Goal: Task Accomplishment & Management: Use online tool/utility

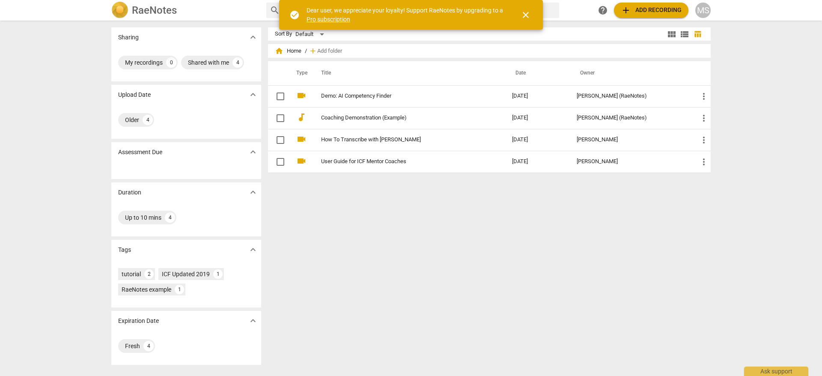
click at [531, 11] on span "close" at bounding box center [526, 15] width 21 height 10
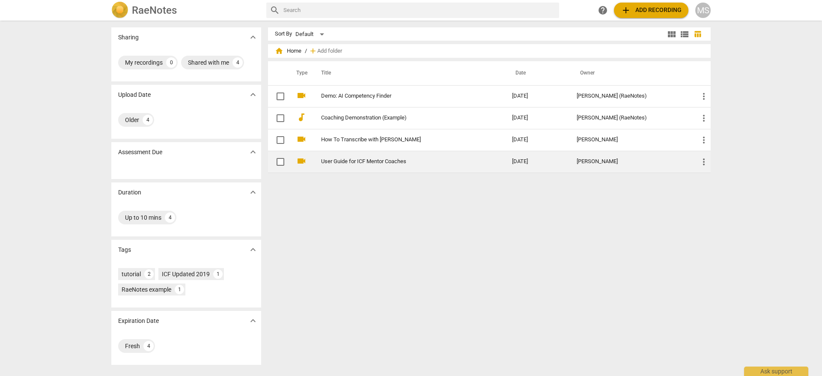
click at [361, 163] on link "User Guide for ICF Mentor Coaches" at bounding box center [401, 161] width 160 height 6
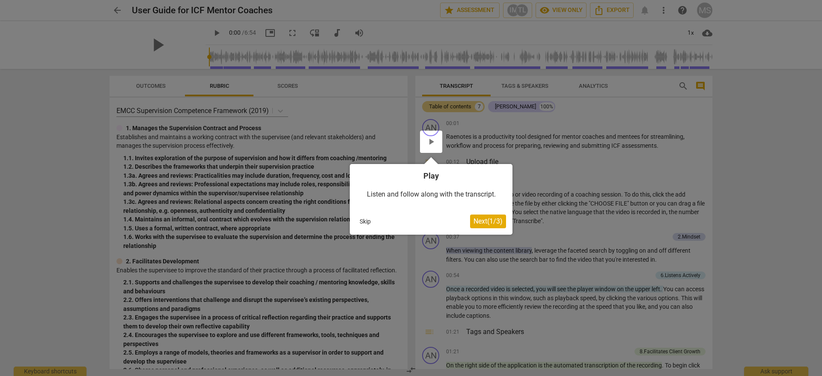
click at [489, 217] on span "Next ( 1 / 3 )" at bounding box center [488, 221] width 29 height 8
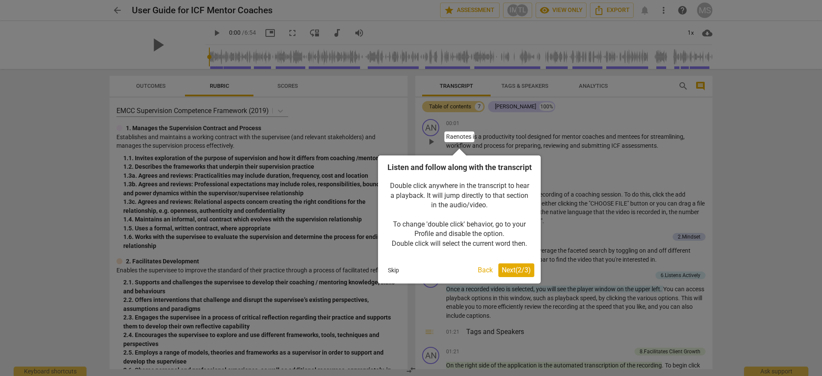
click at [389, 277] on button "Skip" at bounding box center [393, 270] width 18 height 13
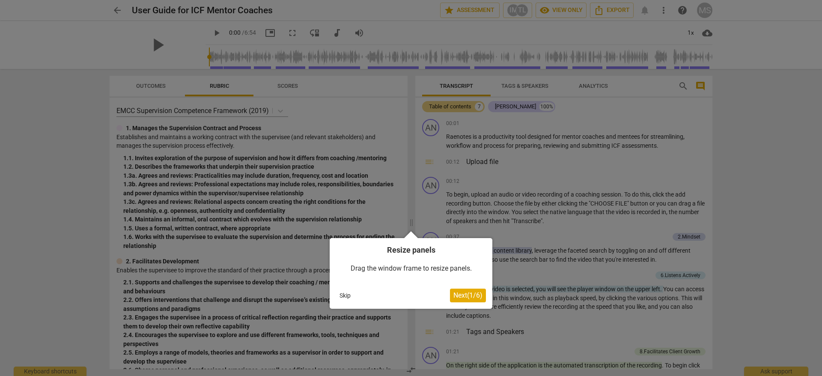
click at [345, 295] on button "Skip" at bounding box center [345, 295] width 18 height 13
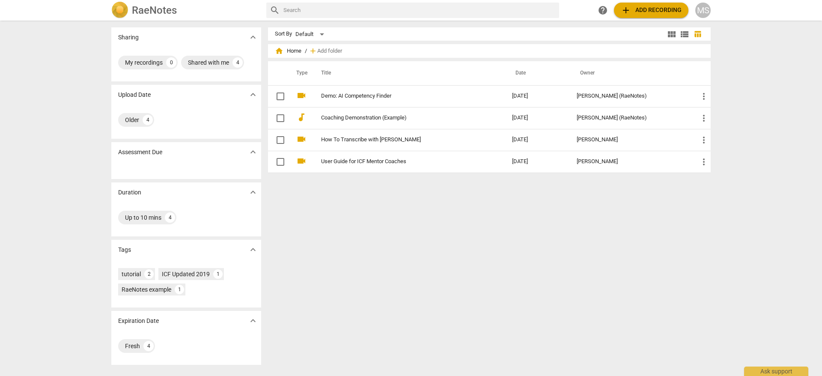
click at [654, 8] on span "add Add recording" at bounding box center [651, 10] width 61 height 10
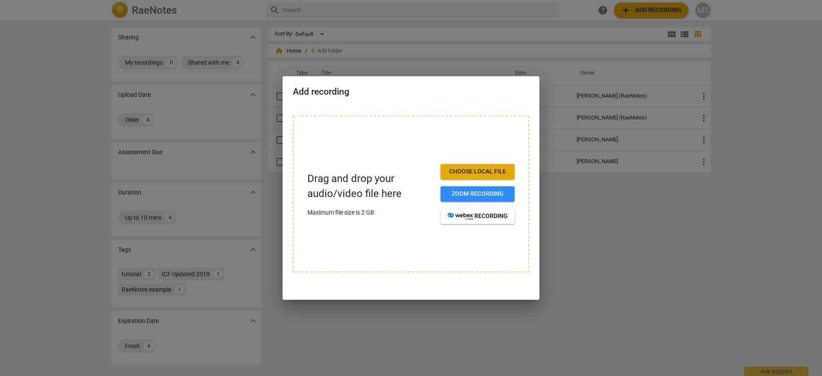
click at [634, 260] on div at bounding box center [411, 188] width 822 height 376
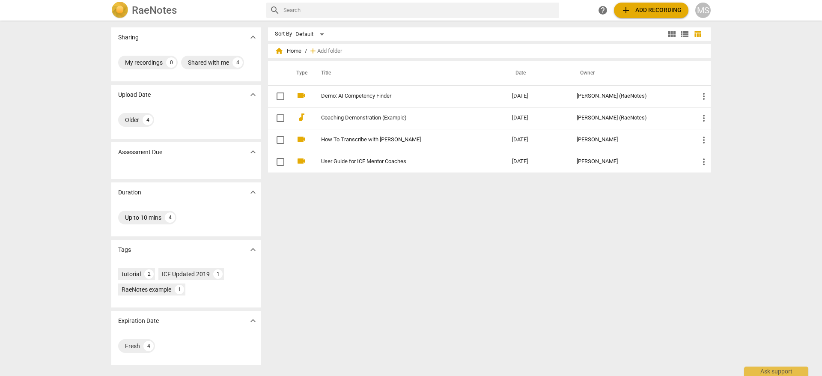
click at [650, 12] on span "add Add recording" at bounding box center [651, 10] width 61 height 10
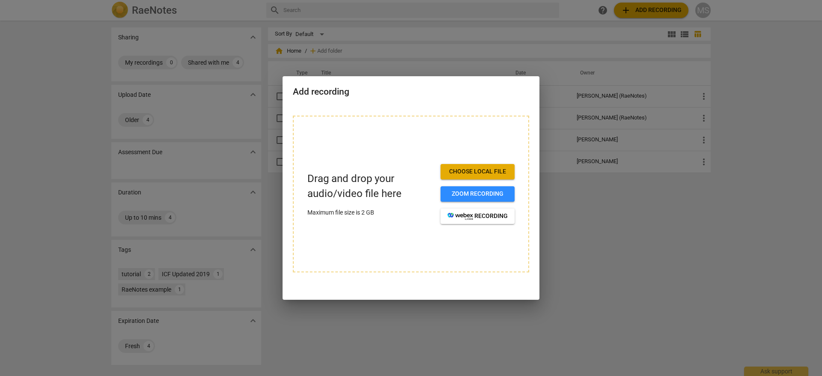
click at [635, 212] on div at bounding box center [411, 188] width 822 height 376
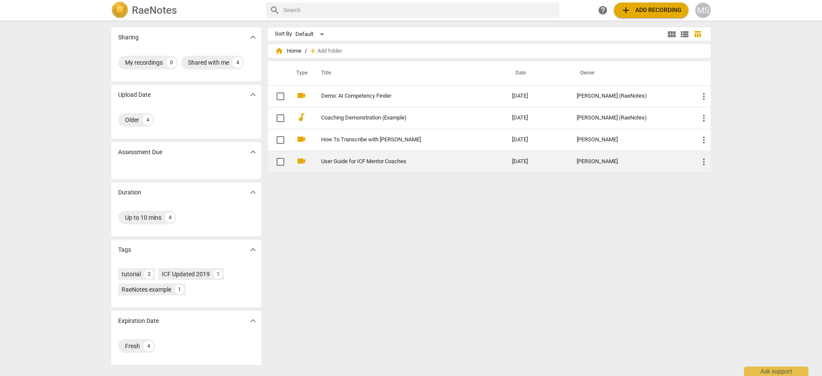
click at [370, 159] on link "User Guide for ICF Mentor Coaches" at bounding box center [401, 161] width 160 height 6
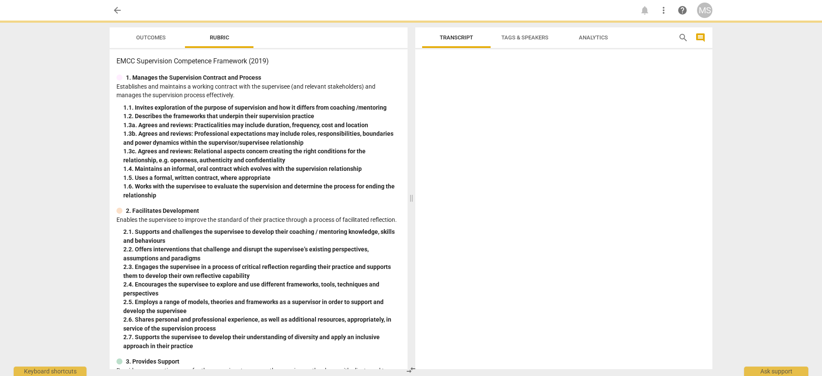
click at [370, 159] on div "1. 3c. Agrees and reviews: Relational aspects concern creating the right condit…" at bounding box center [261, 156] width 277 height 18
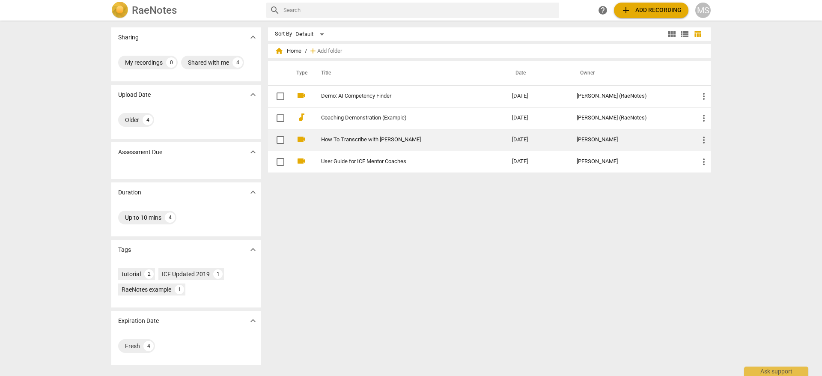
click at [358, 142] on link "How To Transcribe with [PERSON_NAME]" at bounding box center [401, 140] width 160 height 6
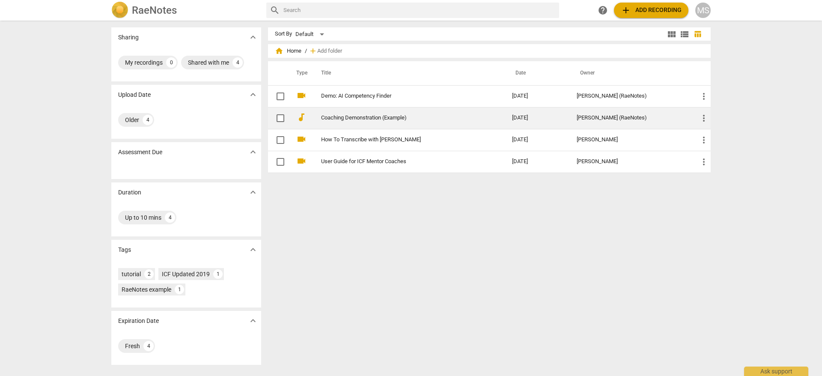
click at [355, 123] on td "Coaching Demonstration (Example)" at bounding box center [408, 118] width 194 height 22
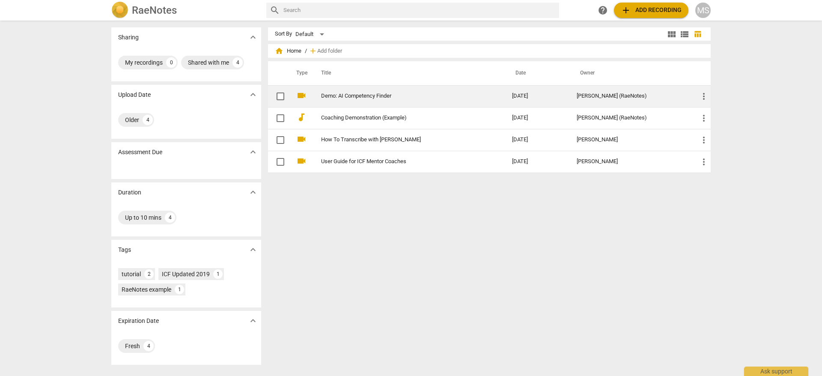
click at [353, 98] on link "Demo: AI Competency Finder" at bounding box center [401, 96] width 160 height 6
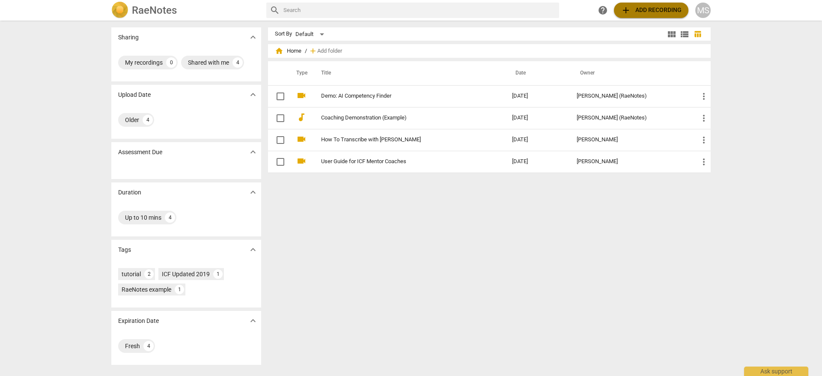
click at [662, 9] on span "add Add recording" at bounding box center [651, 10] width 61 height 10
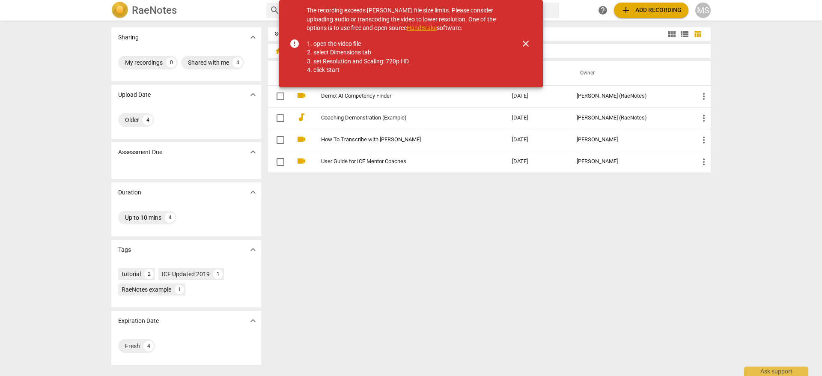
click at [628, 10] on span "add" at bounding box center [626, 10] width 10 height 10
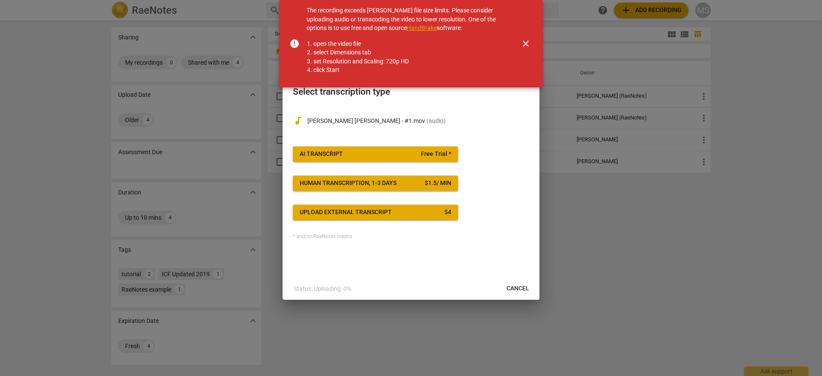
click at [426, 185] on div "$ 1.5 / min" at bounding box center [438, 183] width 27 height 9
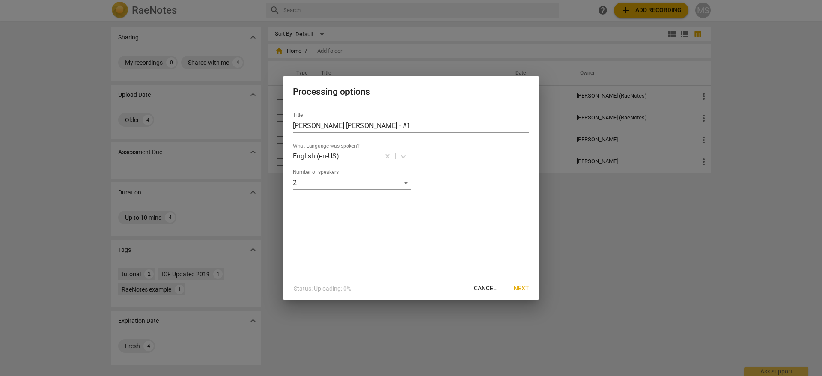
click at [480, 285] on span "Cancel" at bounding box center [485, 288] width 23 height 9
click at [514, 284] on button "Next" at bounding box center [521, 288] width 29 height 15
click at [492, 286] on span "Cancel" at bounding box center [485, 288] width 23 height 9
click at [403, 153] on icon at bounding box center [403, 156] width 9 height 9
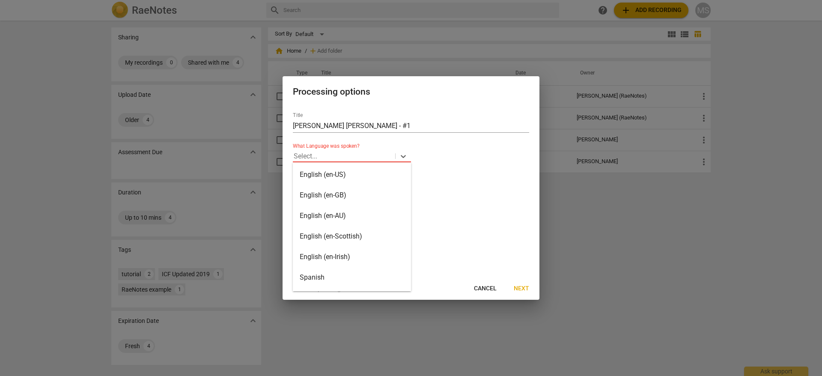
click at [353, 173] on div "English (en-US)" at bounding box center [352, 174] width 118 height 21
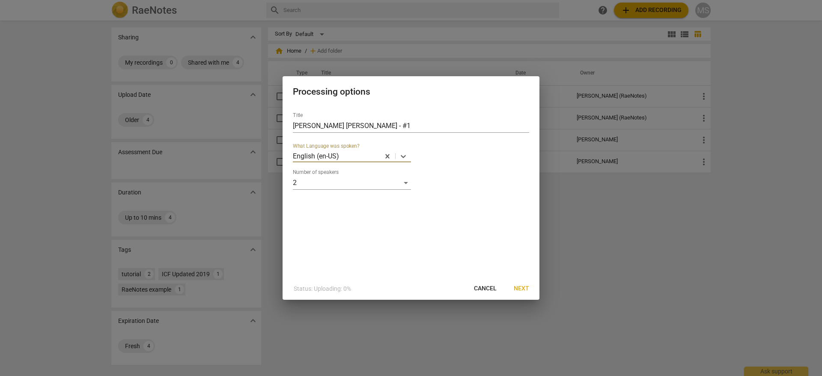
click at [519, 287] on span "Next" at bounding box center [521, 288] width 15 height 9
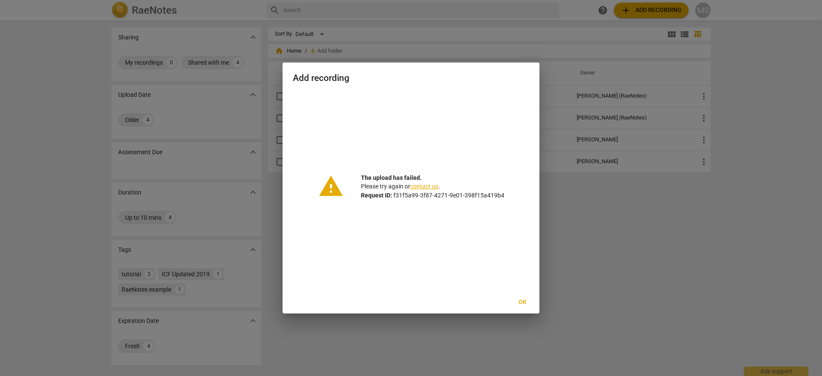
click at [520, 301] on span "Ok" at bounding box center [523, 302] width 14 height 9
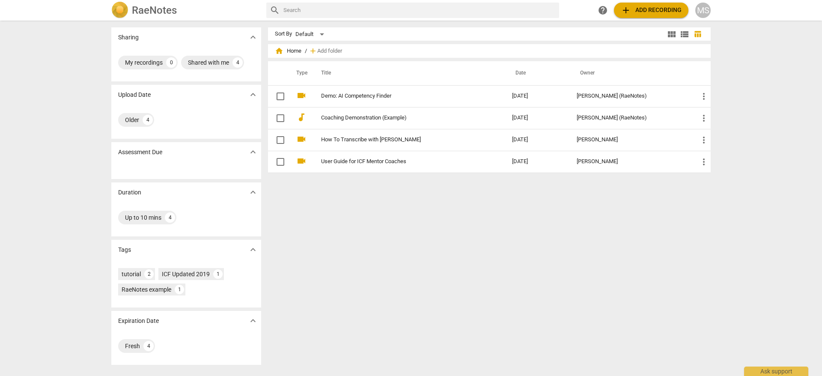
click at [634, 13] on span "add Add recording" at bounding box center [651, 10] width 61 height 10
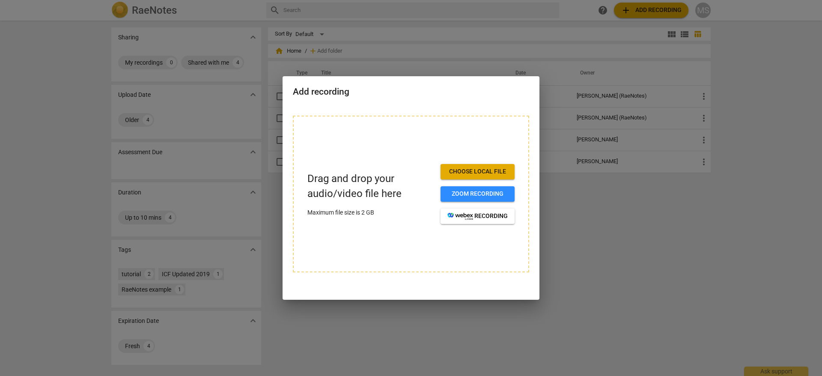
click at [475, 170] on span "Choose local file" at bounding box center [477, 171] width 60 height 9
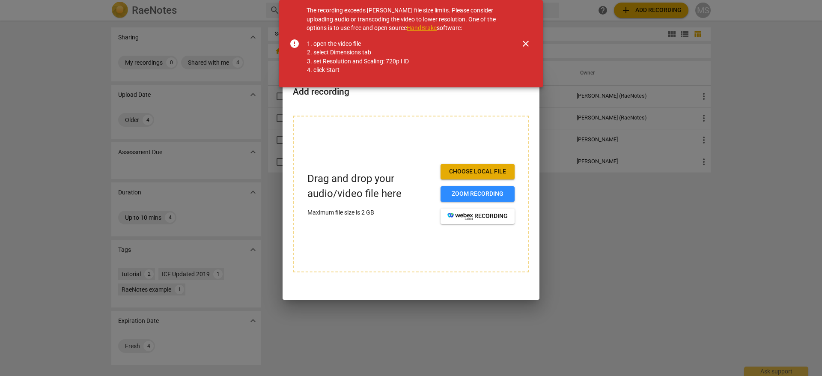
click at [528, 45] on span "close" at bounding box center [526, 44] width 10 height 10
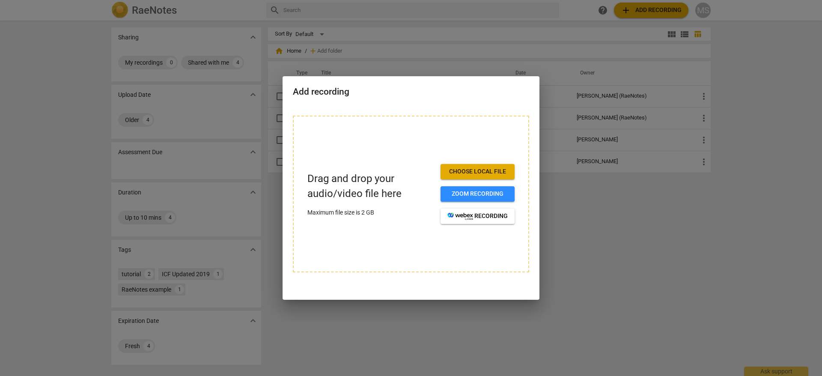
click at [573, 192] on div at bounding box center [411, 188] width 822 height 376
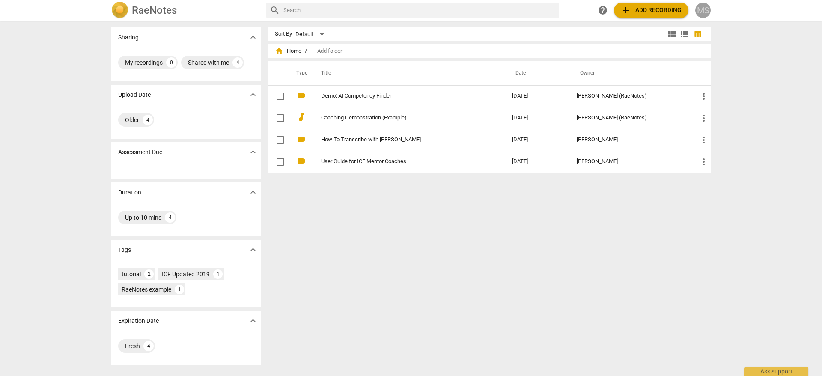
click at [701, 11] on div "MS" at bounding box center [702, 10] width 15 height 15
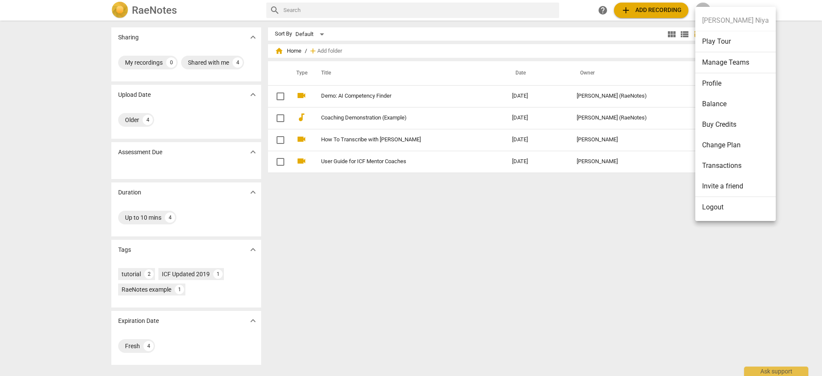
click at [580, 219] on div at bounding box center [411, 188] width 822 height 376
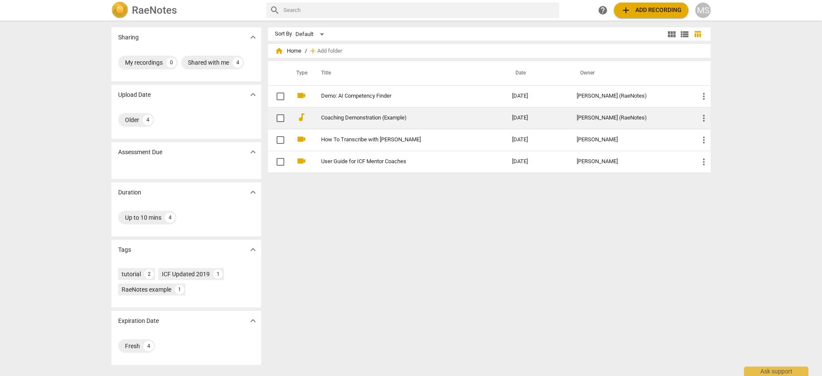
click at [453, 114] on td "Coaching Demonstration (Example)" at bounding box center [408, 118] width 194 height 22
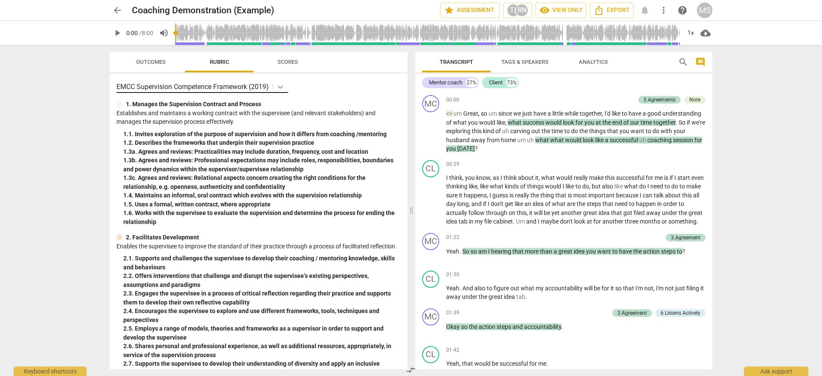
click at [278, 85] on icon at bounding box center [280, 87] width 9 height 9
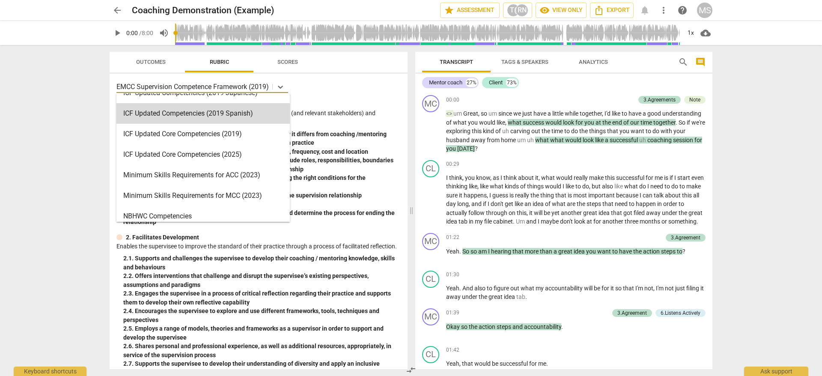
scroll to position [136, 0]
click at [249, 178] on div "Minimum Skills Requirements for ACC (2023)" at bounding box center [202, 174] width 173 height 21
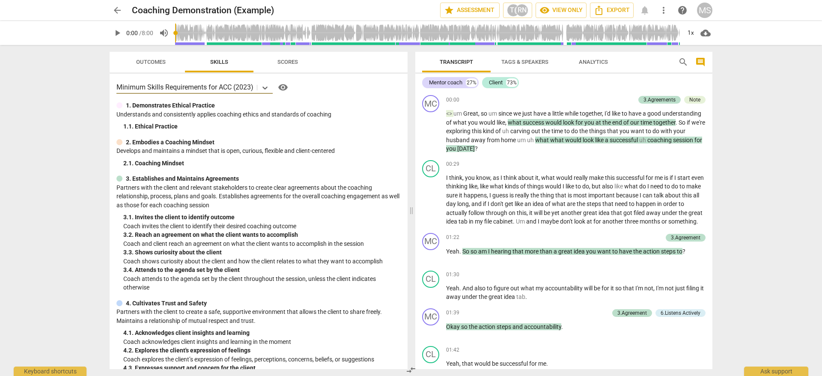
click at [159, 61] on span "Outcomes" at bounding box center [151, 62] width 30 height 6
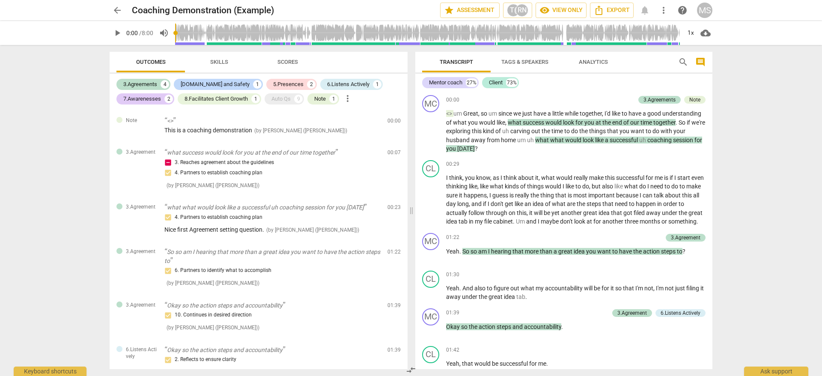
click at [284, 57] on span "Scores" at bounding box center [287, 63] width 41 height 12
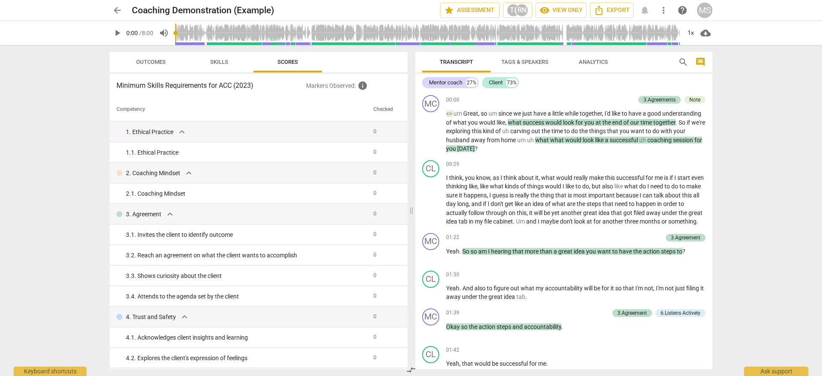
click at [117, 11] on span "arrow_back" at bounding box center [117, 10] width 10 height 10
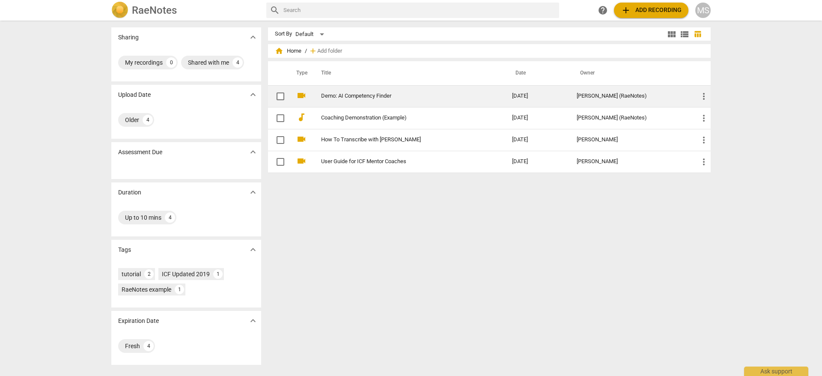
click at [338, 97] on link "Demo: AI Competency Finder" at bounding box center [401, 96] width 160 height 6
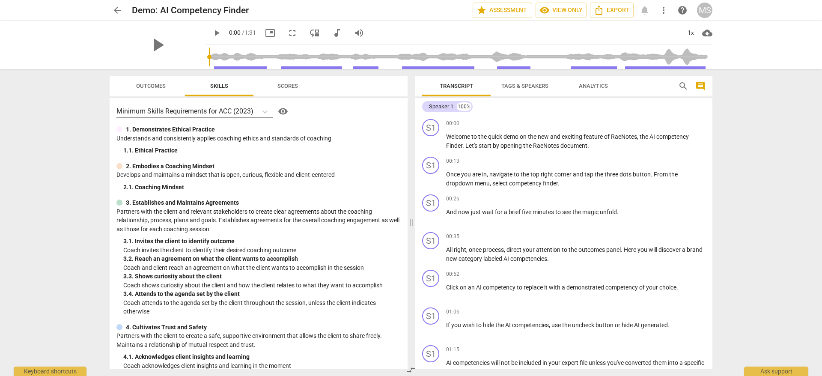
click at [218, 28] on span "play_arrow" at bounding box center [217, 33] width 10 height 10
type input "9"
click at [121, 11] on span "arrow_back" at bounding box center [117, 10] width 10 height 10
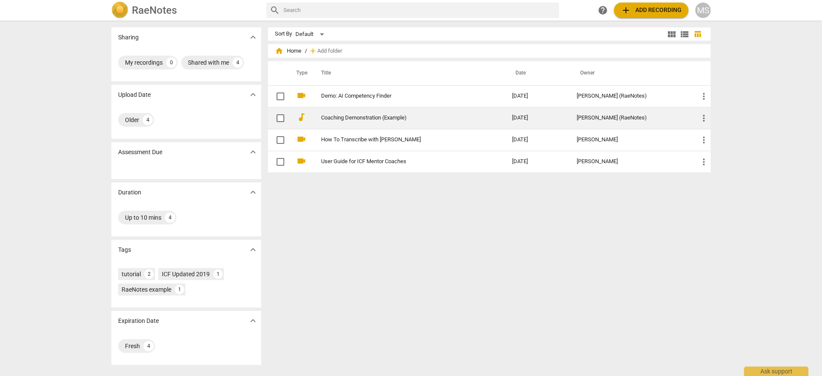
click at [342, 113] on td "Coaching Demonstration (Example)" at bounding box center [408, 118] width 194 height 22
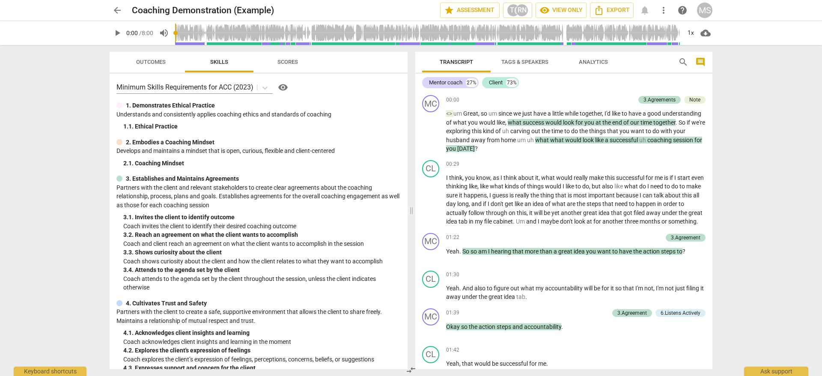
click at [113, 33] on span "play_arrow" at bounding box center [117, 33] width 10 height 10
click at [520, 6] on div "RN" at bounding box center [522, 10] width 13 height 13
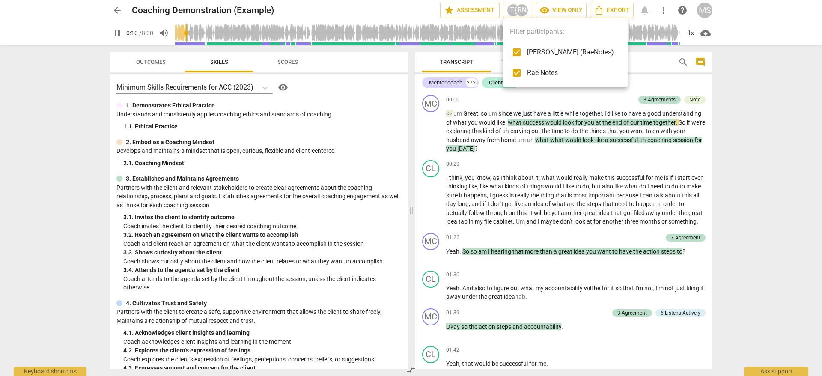
type input "11"
click at [516, 53] on input "checkbox" at bounding box center [517, 52] width 21 height 21
checkbox input "false"
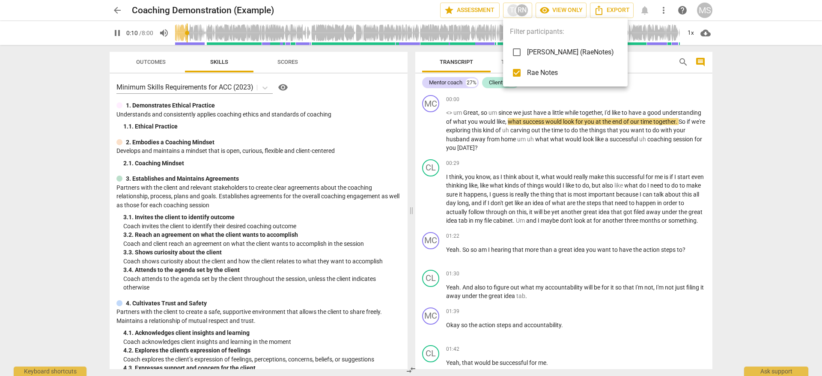
type input "11"
click at [516, 72] on input "checkbox" at bounding box center [517, 73] width 21 height 21
checkbox input "false"
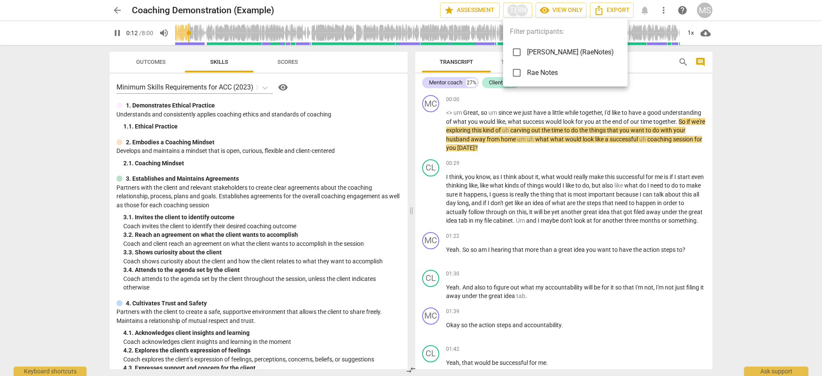
click at [425, 10] on div at bounding box center [411, 188] width 822 height 376
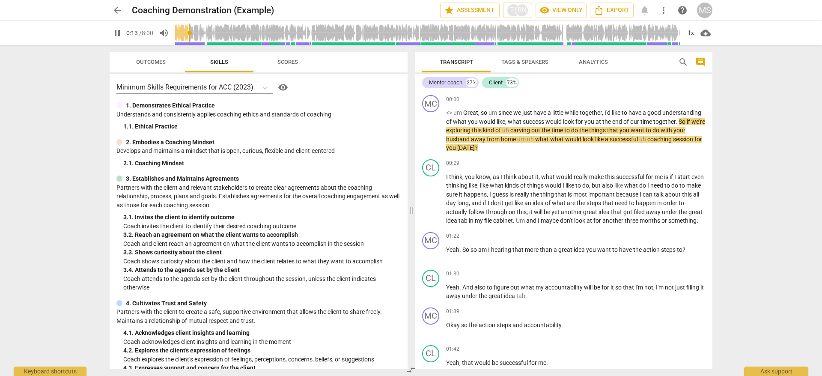
type input "14"
click at [113, 12] on span "arrow_back" at bounding box center [117, 10] width 10 height 10
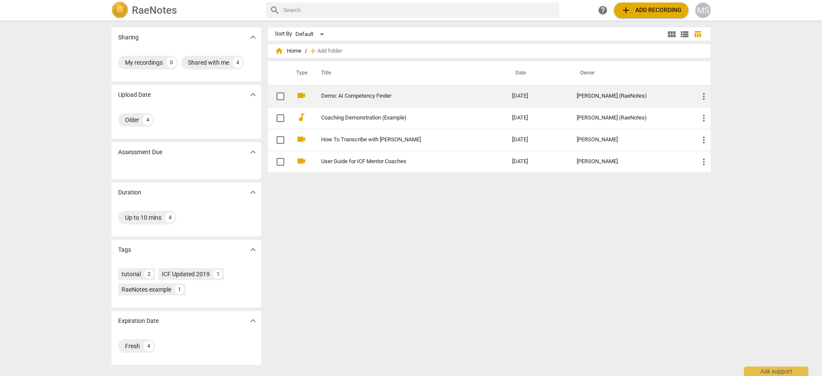
click at [700, 94] on span "more_vert" at bounding box center [704, 96] width 10 height 10
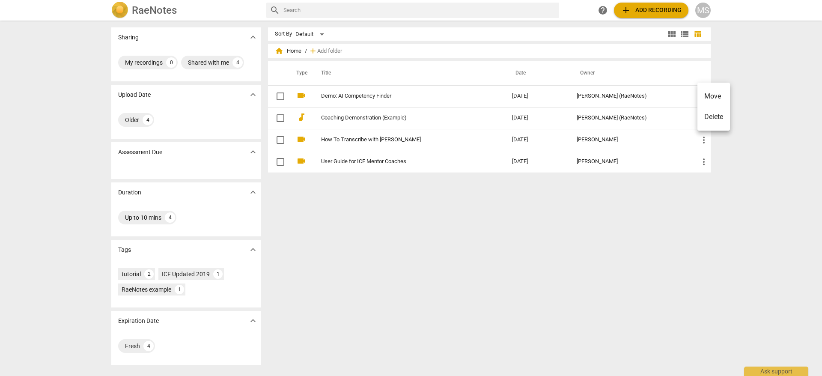
click at [710, 116] on li "Delete" at bounding box center [713, 117] width 33 height 21
click at [628, 192] on div "Sort By Default view_module view_list table_chart home Home / add Add folder Ty…" at bounding box center [493, 198] width 450 height 342
click at [637, 12] on span "add Add recording" at bounding box center [651, 10] width 61 height 10
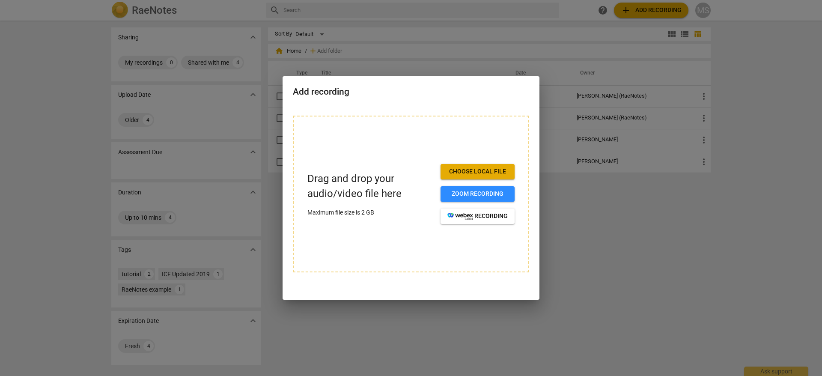
click at [487, 172] on span "Choose local file" at bounding box center [477, 171] width 60 height 9
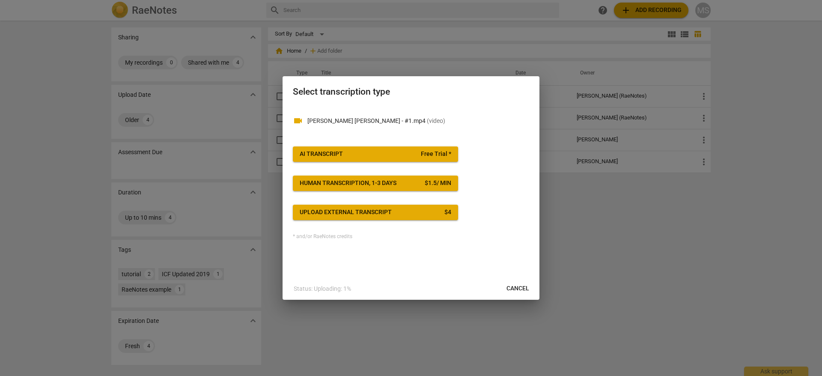
click at [440, 154] on span "Free Trial *" at bounding box center [436, 154] width 30 height 9
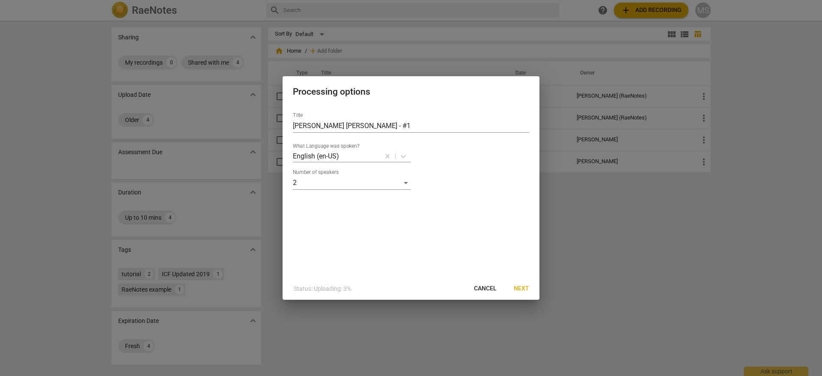
click at [521, 288] on span "Next" at bounding box center [521, 288] width 15 height 9
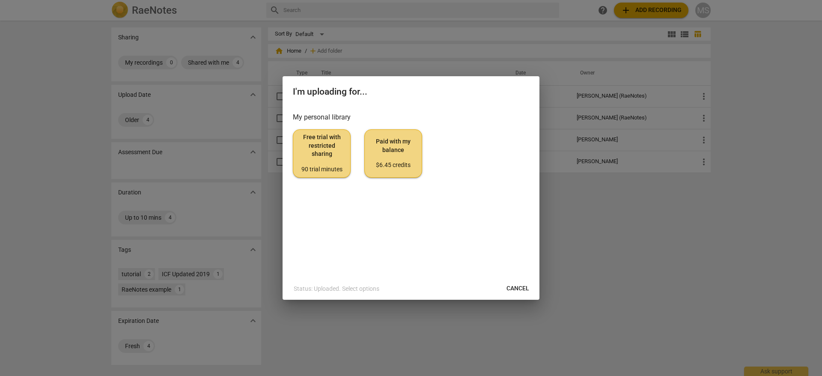
click at [307, 142] on span "Free trial with restricted sharing 90 trial minutes" at bounding box center [321, 153] width 43 height 40
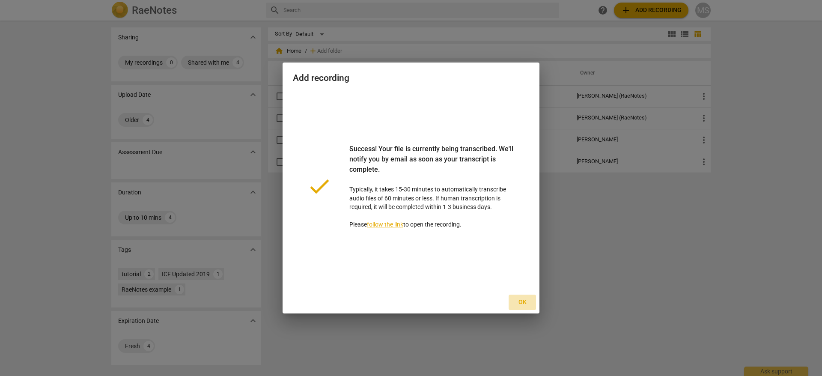
click at [522, 300] on span "Ok" at bounding box center [523, 302] width 14 height 9
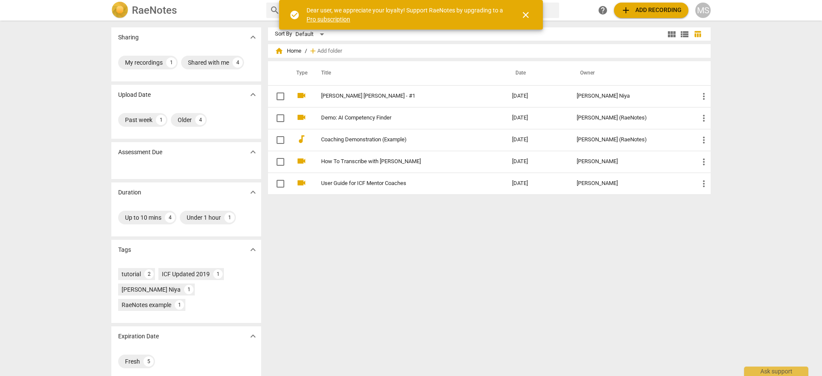
click at [526, 14] on span "close" at bounding box center [526, 15] width 10 height 10
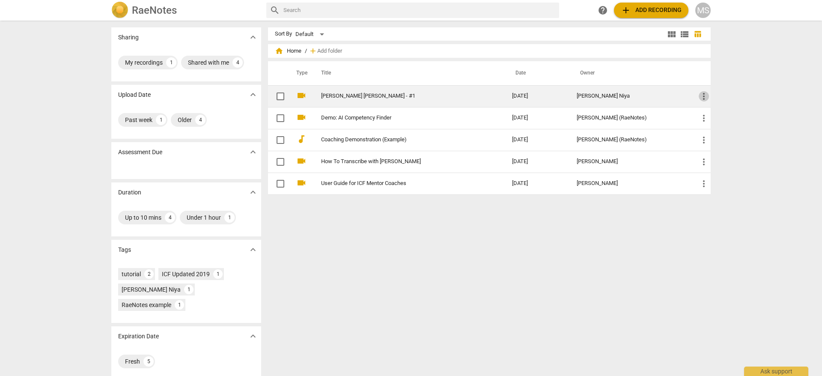
click at [705, 91] on span "more_vert" at bounding box center [704, 96] width 10 height 10
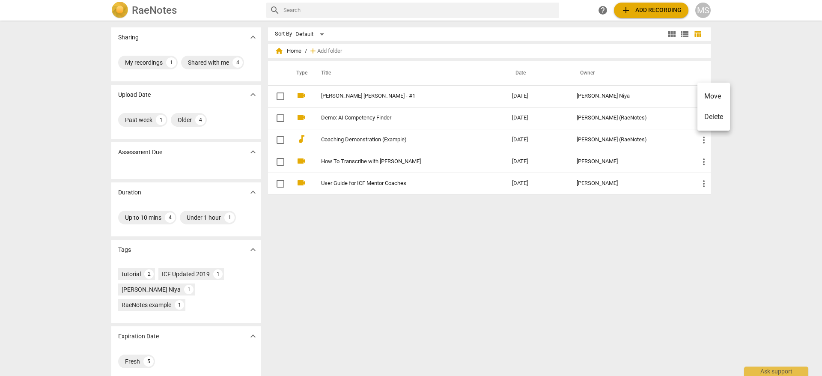
click at [605, 222] on div at bounding box center [411, 188] width 822 height 376
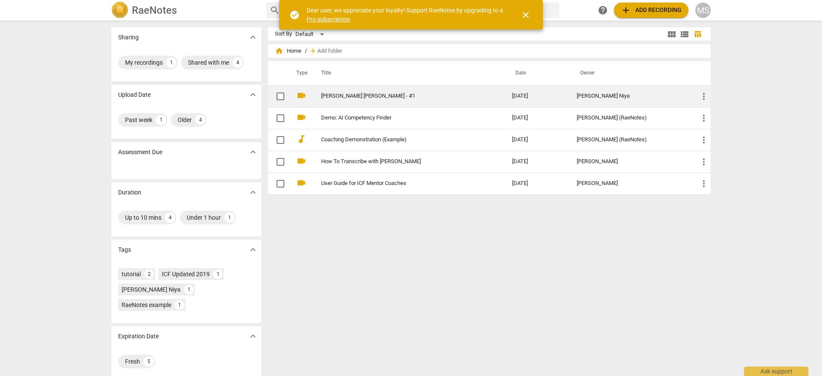
click at [428, 95] on link "[PERSON_NAME] [PERSON_NAME] - #1" at bounding box center [401, 96] width 160 height 6
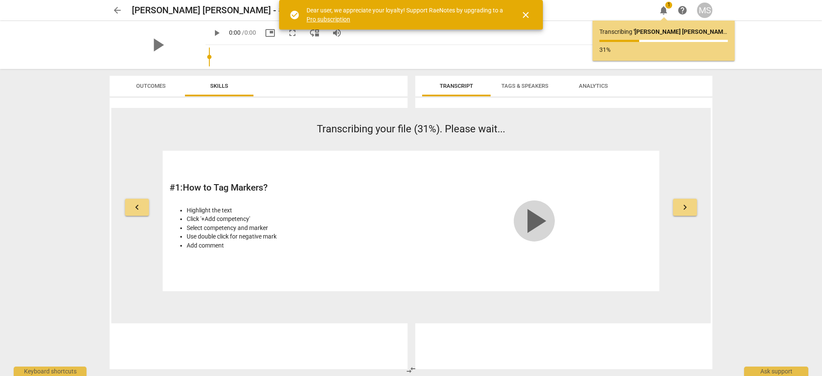
click at [532, 224] on span "play_arrow" at bounding box center [534, 220] width 41 height 41
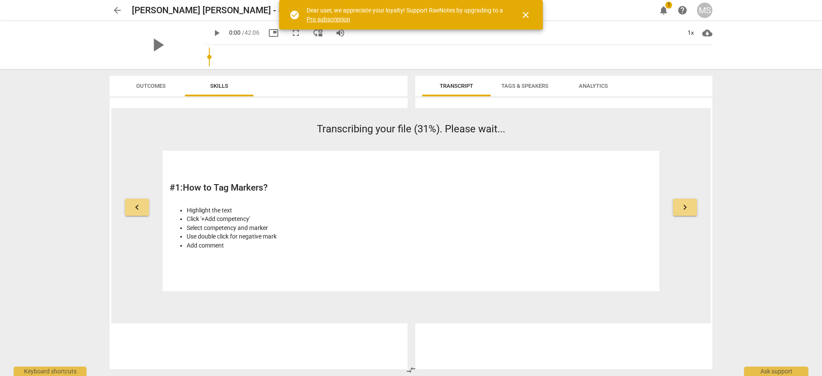
click at [689, 209] on span "keyboard_arrow_right" at bounding box center [685, 207] width 10 height 10
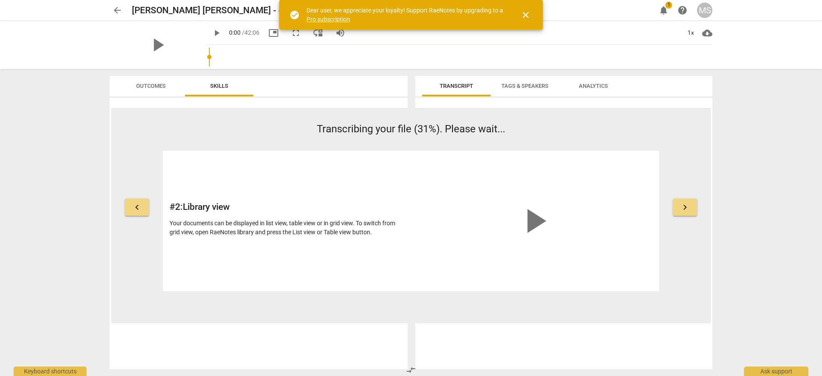
click at [689, 209] on span "keyboard_arrow_right" at bounding box center [685, 207] width 10 height 10
click at [528, 13] on span "close" at bounding box center [526, 15] width 10 height 10
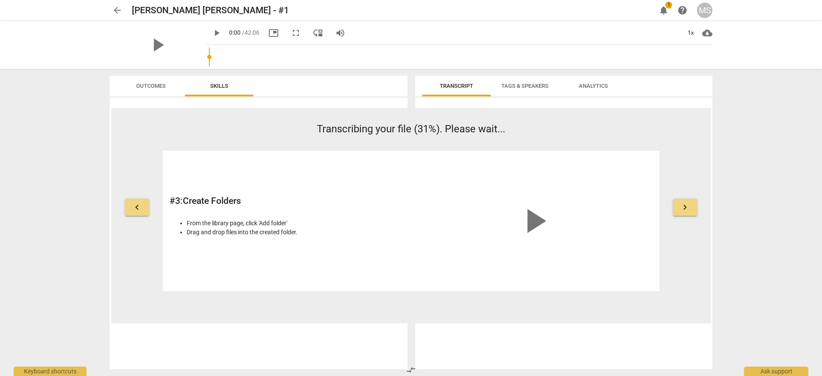
click at [526, 80] on button "Tags & Speakers" at bounding box center [525, 86] width 69 height 21
click at [476, 87] on span "Transcript" at bounding box center [456, 86] width 54 height 12
click at [580, 87] on span "Analytics" at bounding box center [593, 86] width 29 height 6
click at [145, 87] on span "Outcomes" at bounding box center [151, 86] width 30 height 6
